Goal: Task Accomplishment & Management: Use online tool/utility

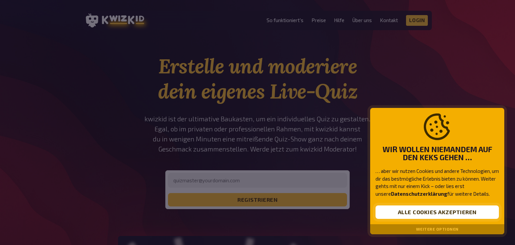
click at [487, 211] on button "Alle Cookies akzeptieren" at bounding box center [436, 211] width 123 height 13
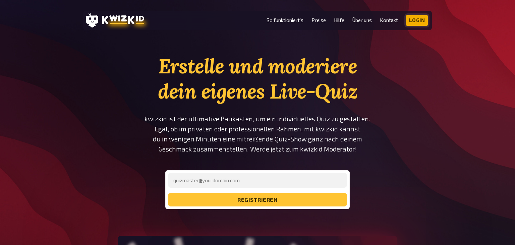
click at [422, 25] on link "Login" at bounding box center [417, 20] width 22 height 11
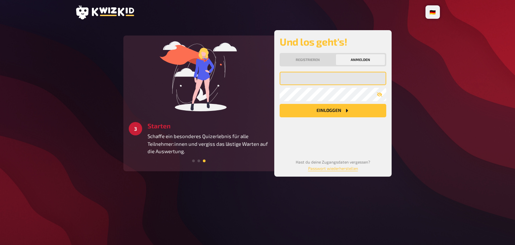
click at [339, 83] on input "email" at bounding box center [333, 78] width 107 height 13
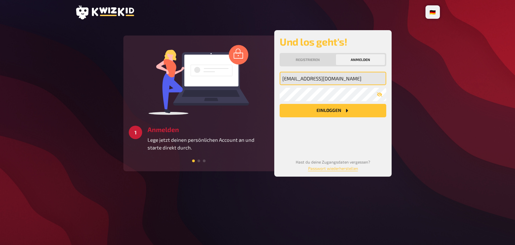
type input "[EMAIL_ADDRESS][DOMAIN_NAME]"
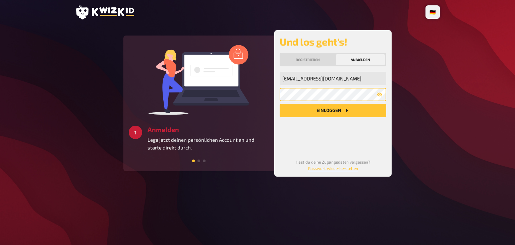
click at [280, 104] on button "Einloggen" at bounding box center [333, 110] width 107 height 13
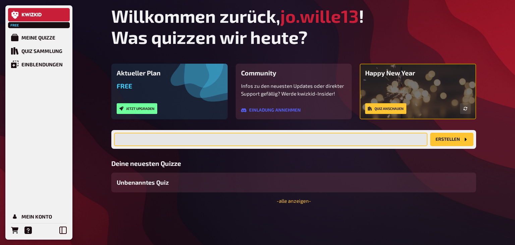
click at [208, 145] on input "text" at bounding box center [270, 139] width 313 height 13
type input "Subculture Pub Quiz"
click at [430, 133] on button "Erstellen" at bounding box center [451, 139] width 43 height 13
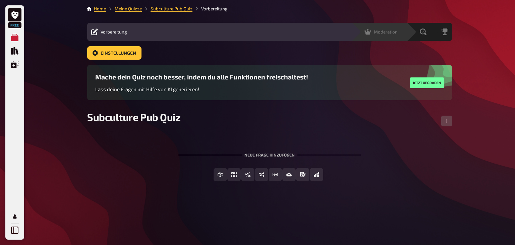
click at [400, 34] on div "Moderation undefined" at bounding box center [383, 31] width 46 height 7
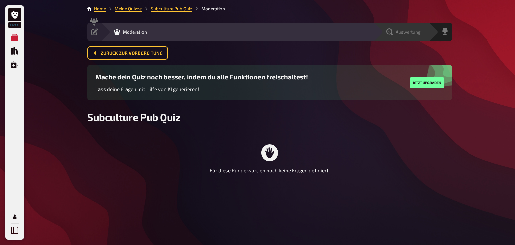
click at [418, 34] on span "Auswertung" at bounding box center [408, 31] width 25 height 5
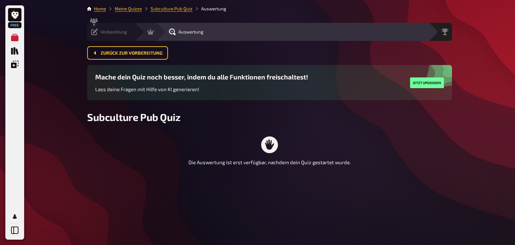
click at [93, 33] on icon at bounding box center [94, 31] width 7 height 7
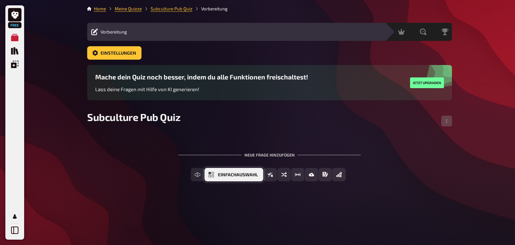
click at [232, 180] on button "Einfachauswahl" at bounding box center [233, 174] width 59 height 13
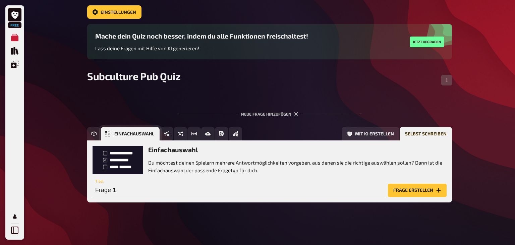
scroll to position [41, 0]
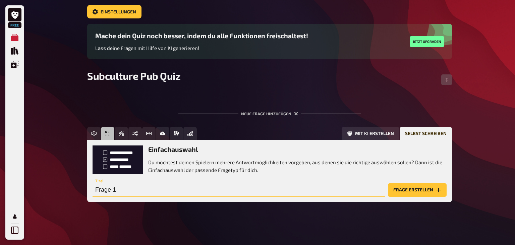
click at [186, 184] on input "Frage 1" at bounding box center [239, 189] width 293 height 13
paste input "Der name des gitarre spielenden “the clash”- frontmanns lautet passenderweise w…"
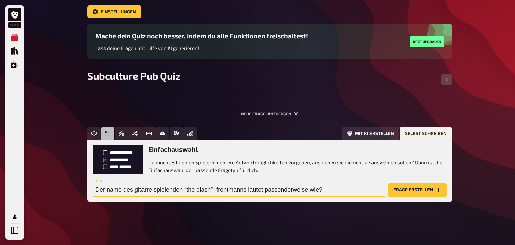
type input "Der name des gitarre spielenden “the clash”- frontmanns lautet passenderweise w…"
click at [415, 187] on button "Frage erstellen" at bounding box center [417, 189] width 59 height 13
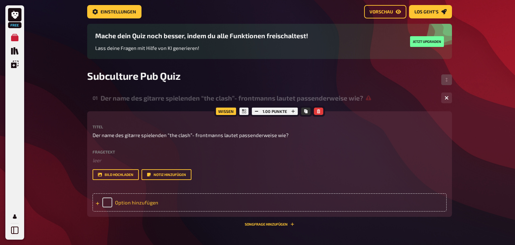
click at [132, 210] on div "Option hinzufügen" at bounding box center [270, 202] width 354 height 18
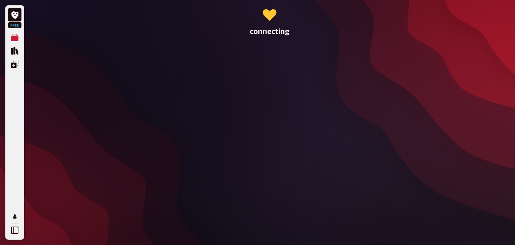
scroll to position [0, 0]
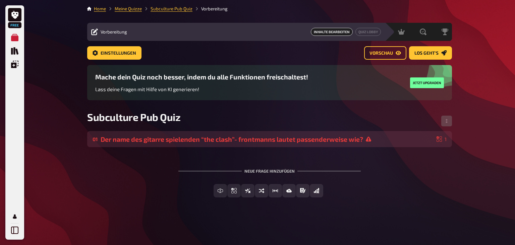
click at [289, 142] on div "Der name des gitarre spielenden “the clash”- frontmanns lautet passenderweise w…" at bounding box center [267, 139] width 333 height 8
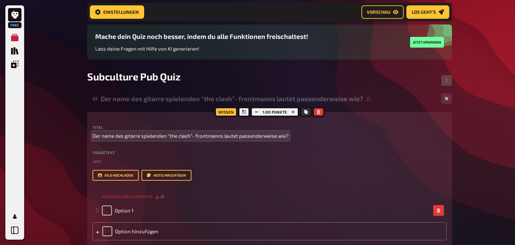
scroll to position [58, 0]
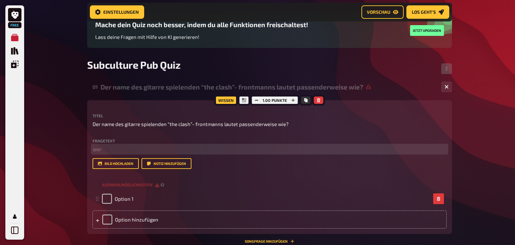
click at [168, 153] on p "﻿ leer" at bounding box center [270, 149] width 354 height 8
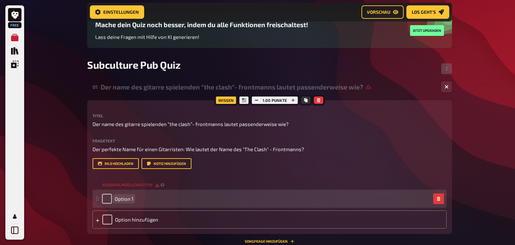
click at [129, 196] on span "Option 1" at bounding box center [124, 199] width 19 height 6
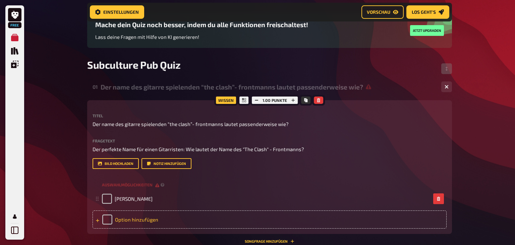
click at [134, 214] on div "Option hinzufügen" at bounding box center [270, 220] width 354 height 18
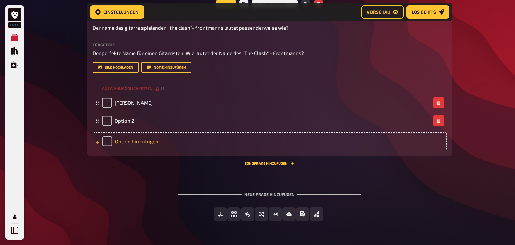
scroll to position [154, 0]
click at [143, 142] on div "Option hinzufügen" at bounding box center [270, 141] width 354 height 18
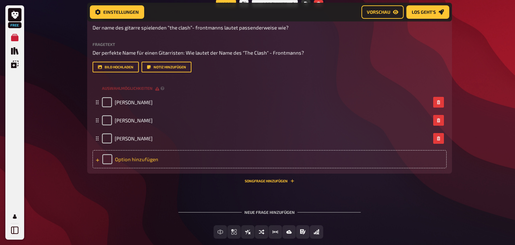
click at [179, 159] on div "Option hinzufügen" at bounding box center [270, 159] width 354 height 18
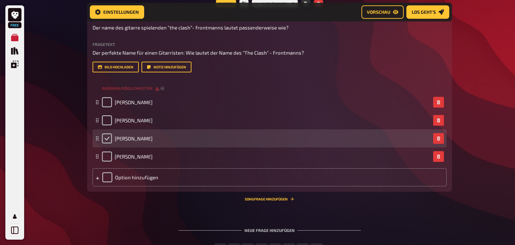
click at [111, 140] on input "checkbox" at bounding box center [107, 138] width 10 height 10
checkbox input "true"
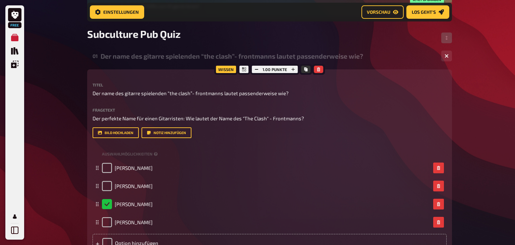
scroll to position [88, 0]
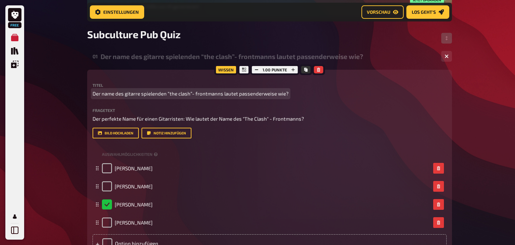
click at [262, 92] on span "Der name des gitarre spielenden “the clash”- frontmanns lautet passenderweise w…" at bounding box center [191, 94] width 196 height 8
click at [201, 94] on span "Der name des gitarre spielenden “the clash”- frontmanns lautet passenderweise w…" at bounding box center [191, 94] width 196 height 8
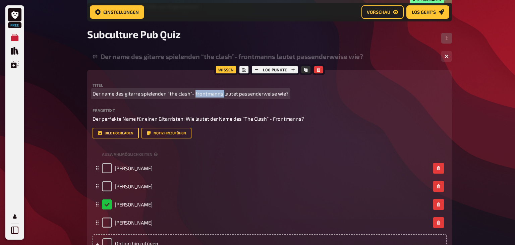
click at [201, 94] on span "Der name des gitarre spielenden “the clash”- frontmanns lautet passenderweise w…" at bounding box center [191, 94] width 196 height 8
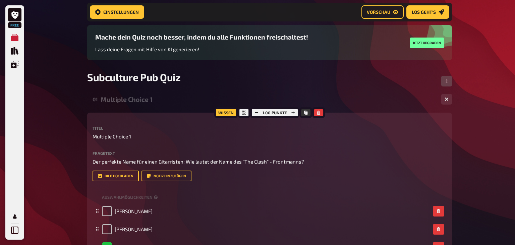
scroll to position [44, 0]
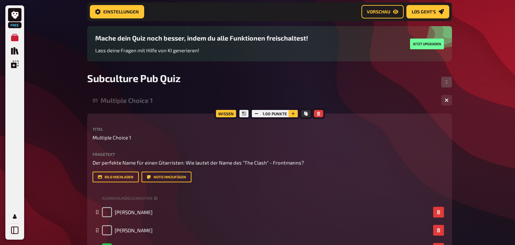
click at [295, 114] on button "button" at bounding box center [292, 113] width 9 height 7
click at [253, 113] on button "button" at bounding box center [256, 113] width 9 height 7
click at [230, 113] on div "Wissen" at bounding box center [225, 113] width 23 height 11
click at [454, 98] on div "Home Meine Quizze Subculture Pub Quiz Vorbereitung Vorbereitung Inhalte Bearbei…" at bounding box center [269, 183] width 375 height 454
click at [449, 101] on button "button" at bounding box center [446, 100] width 11 height 11
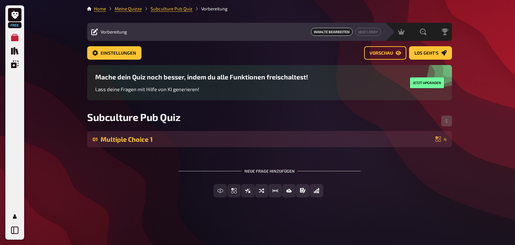
scroll to position [0, 0]
click at [394, 137] on div "Multiple Choice 1" at bounding box center [267, 139] width 332 height 8
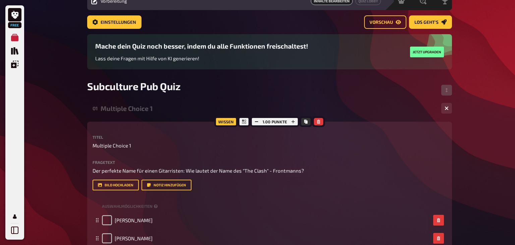
scroll to position [29, 0]
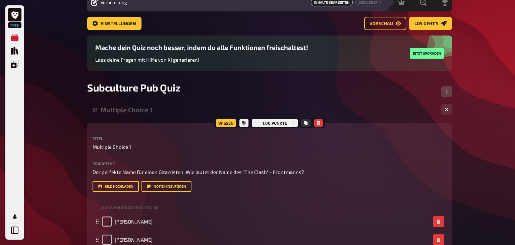
click at [399, 114] on div "01 Multiple Choice 1 4" at bounding box center [269, 110] width 365 height 16
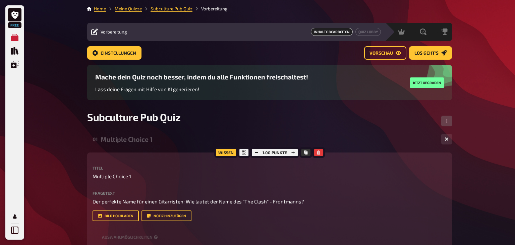
scroll to position [0, 0]
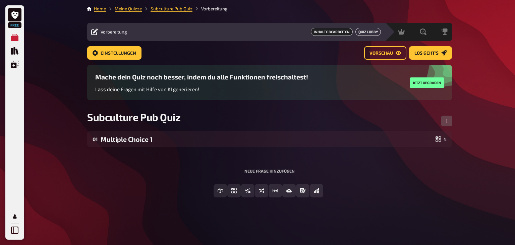
click at [368, 32] on link "Quiz Lobby" at bounding box center [367, 32] width 25 height 8
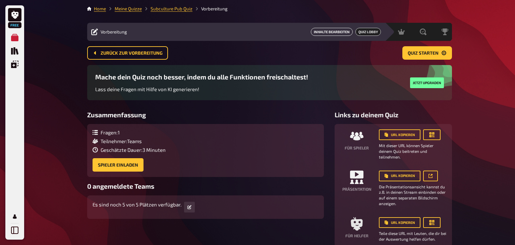
click at [346, 34] on link "Inhalte Bearbeiten" at bounding box center [332, 32] width 42 height 8
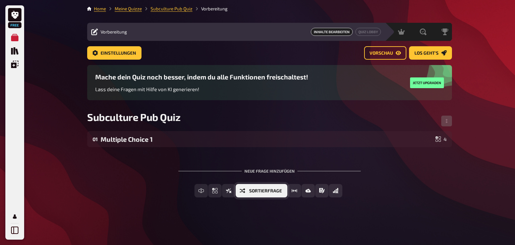
click at [272, 191] on span "Sortierfrage" at bounding box center [265, 191] width 33 height 5
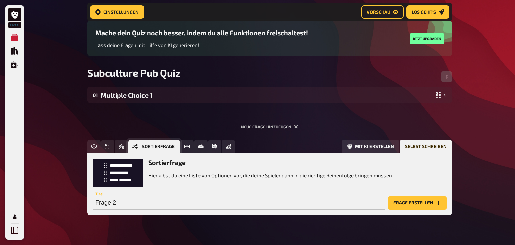
scroll to position [50, 0]
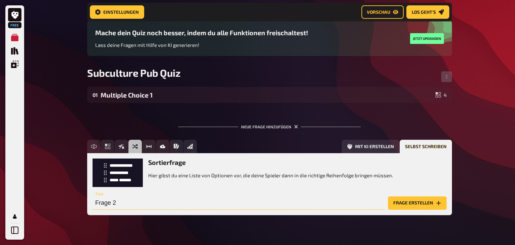
click at [242, 199] on input "Frage 2" at bounding box center [239, 202] width 293 height 13
click at [242, 199] on input "Frage 2S" at bounding box center [239, 202] width 293 height 13
type input "F"
type input "Sortierfrage 1"
click at [388, 196] on button "Frage erstellen" at bounding box center [417, 202] width 59 height 13
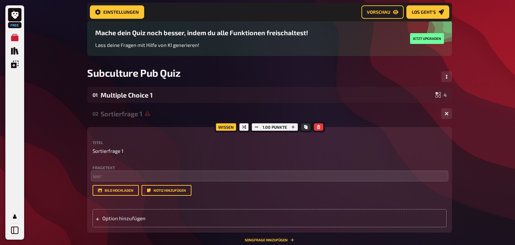
scroll to position [77, 0]
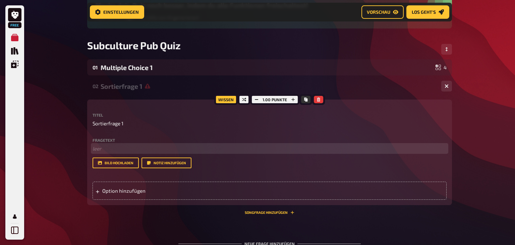
click at [232, 152] on p "﻿ leer" at bounding box center [270, 149] width 354 height 8
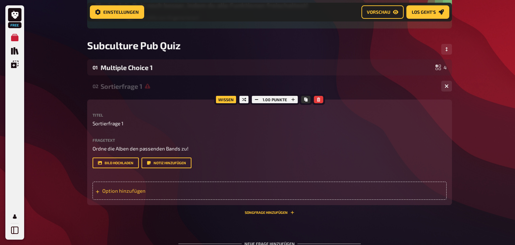
click at [214, 184] on div "Option hinzufügen" at bounding box center [270, 191] width 354 height 18
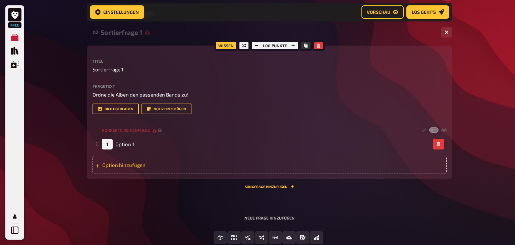
scroll to position [131, 0]
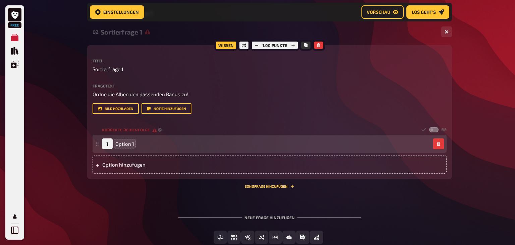
click at [125, 145] on span "Option 1" at bounding box center [124, 144] width 19 height 6
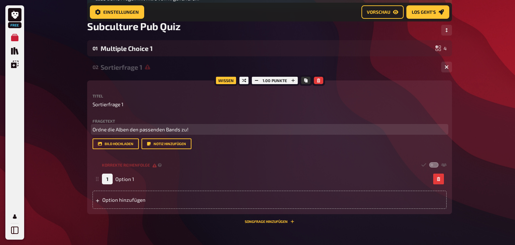
click at [158, 128] on span "Ordne die Alben den passenden Bands zu!" at bounding box center [141, 129] width 96 height 6
click at [194, 127] on p "Ordne die Alben den passenden Bands zu!" at bounding box center [270, 130] width 354 height 8
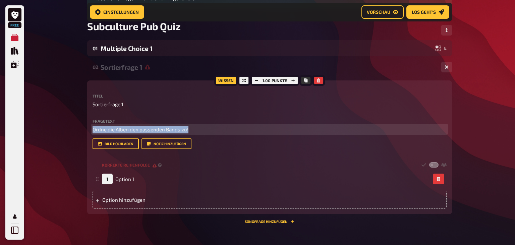
click at [194, 127] on p "Ordne die Alben den passenden Bands zu!" at bounding box center [270, 130] width 354 height 8
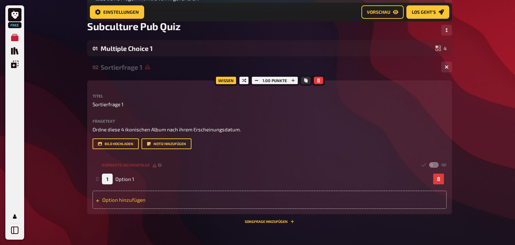
click at [164, 200] on div "Option hinzufügen" at bounding box center [270, 200] width 354 height 18
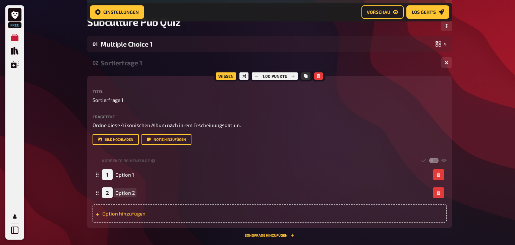
scroll to position [100, 0]
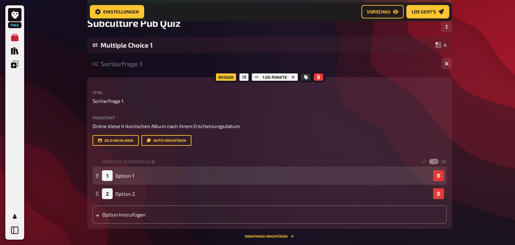
click at [166, 177] on div "1 Option 1" at bounding box center [266, 175] width 329 height 11
click at [168, 177] on div "1 Option 1" at bounding box center [266, 175] width 329 height 11
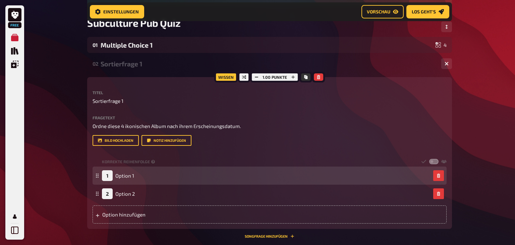
click at [168, 177] on div "1 Option 1" at bounding box center [266, 175] width 329 height 11
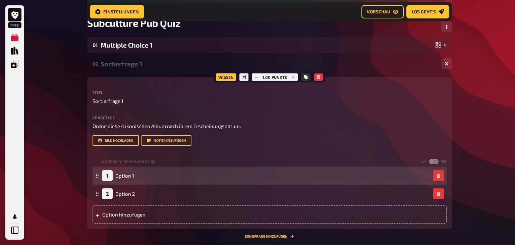
click at [168, 177] on div "1 Option 1" at bounding box center [266, 175] width 329 height 11
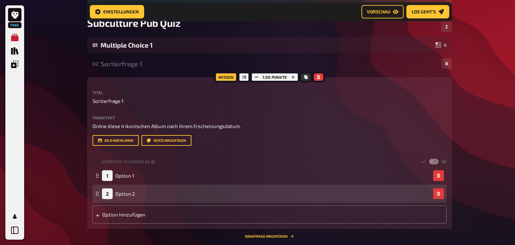
click at [145, 191] on div "2 Option 2" at bounding box center [266, 193] width 329 height 11
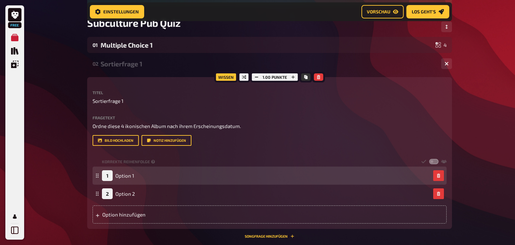
click at [109, 177] on div "1" at bounding box center [107, 175] width 11 height 11
click at [127, 174] on span "Option 1" at bounding box center [124, 176] width 19 height 6
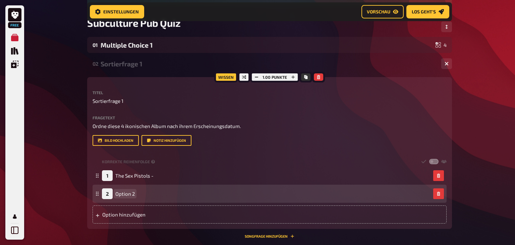
click at [131, 192] on span "Option 2" at bounding box center [124, 194] width 19 height 6
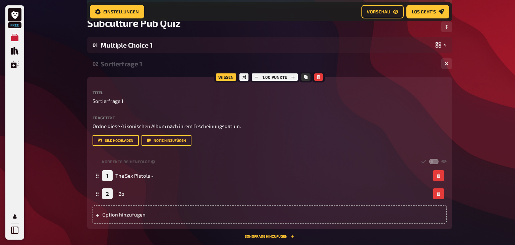
click at [57, 188] on div "Free Meine Quizze Quiz Sammlung Einblendungen Mein Konto Home Meine Quizze Subc…" at bounding box center [257, 118] width 515 height 436
click at [132, 219] on div "Option hinzufügen" at bounding box center [270, 214] width 354 height 18
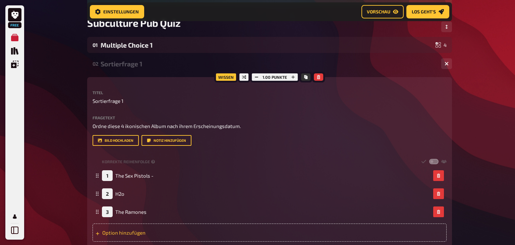
click at [123, 236] on div "Option hinzufügen" at bounding box center [270, 233] width 354 height 18
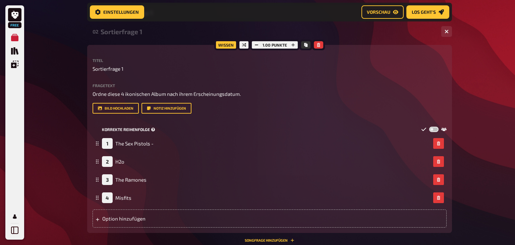
scroll to position [130, 0]
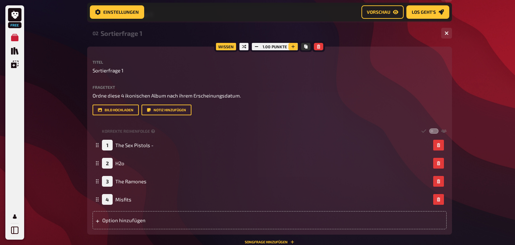
click at [292, 49] on icon "button" at bounding box center [293, 47] width 4 height 4
click at [445, 31] on button "button" at bounding box center [446, 33] width 11 height 11
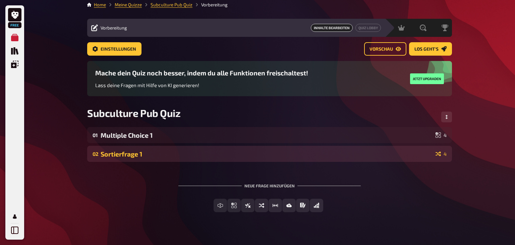
scroll to position [0, 0]
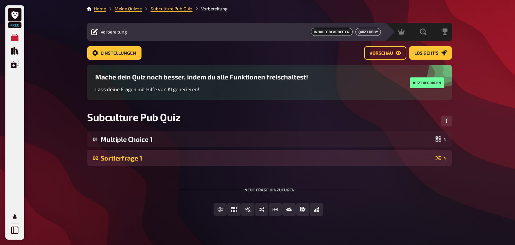
click at [375, 32] on link "Quiz Lobby" at bounding box center [367, 32] width 25 height 8
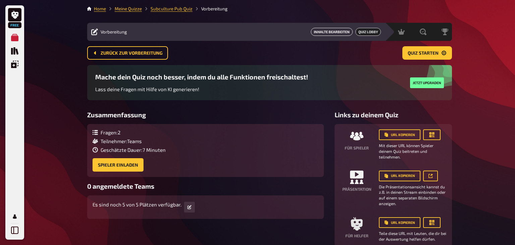
click at [339, 34] on link "Inhalte Bearbeiten" at bounding box center [332, 32] width 42 height 8
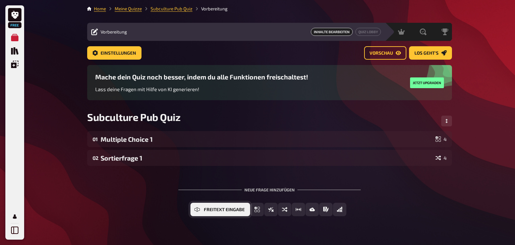
click at [201, 209] on button "Freitext Eingabe" at bounding box center [220, 209] width 60 height 13
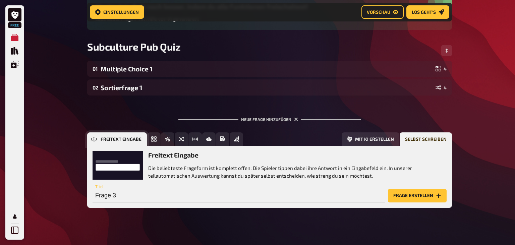
scroll to position [76, 0]
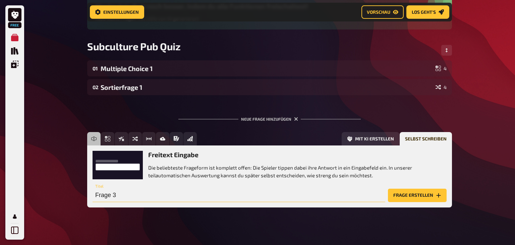
click at [210, 194] on input "Frage 3" at bounding box center [239, 195] width 293 height 13
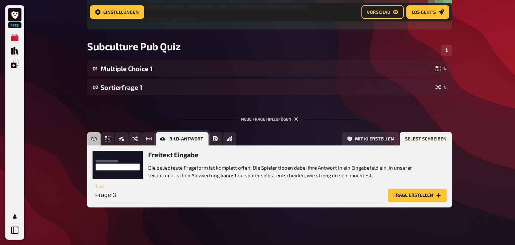
click at [182, 142] on button "Bild-Antwort" at bounding box center [182, 138] width 53 height 13
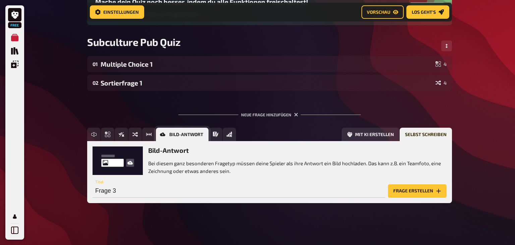
scroll to position [81, 0]
